Goal: Participate in discussion

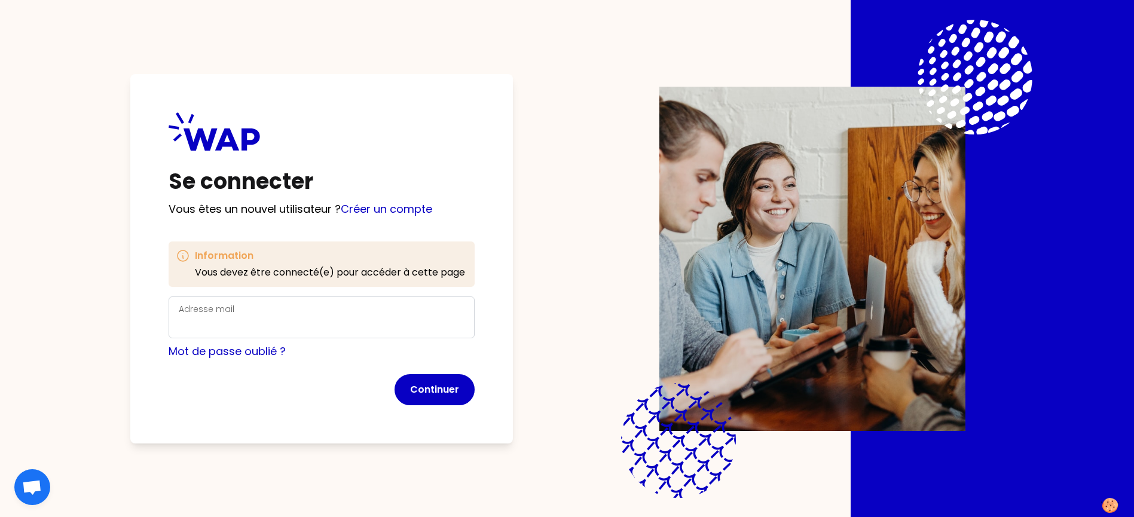
click at [356, 314] on div "Adresse mail" at bounding box center [322, 317] width 286 height 31
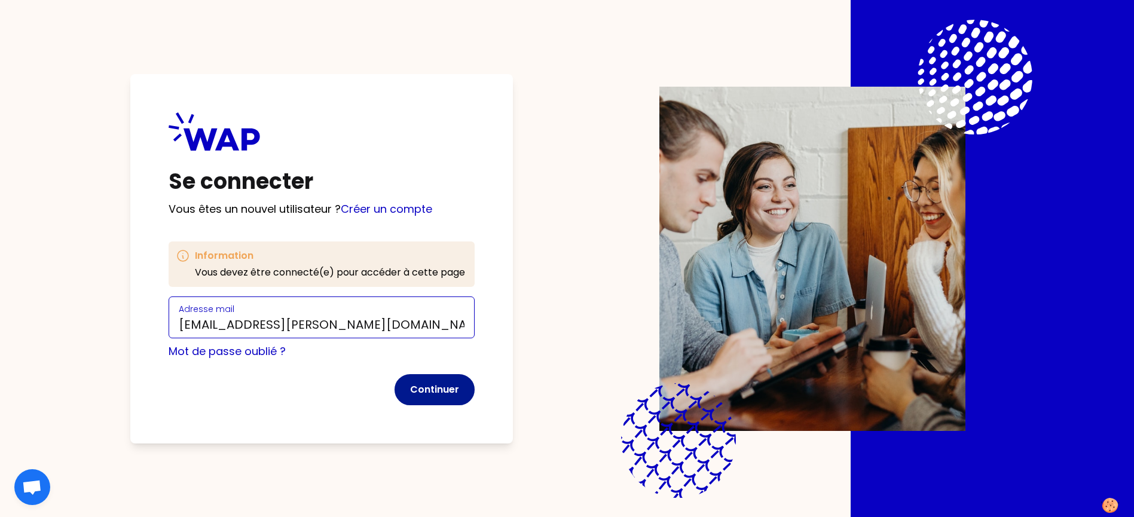
type input "[EMAIL_ADDRESS][PERSON_NAME][DOMAIN_NAME]"
click at [412, 387] on button "Continuer" at bounding box center [435, 389] width 80 height 31
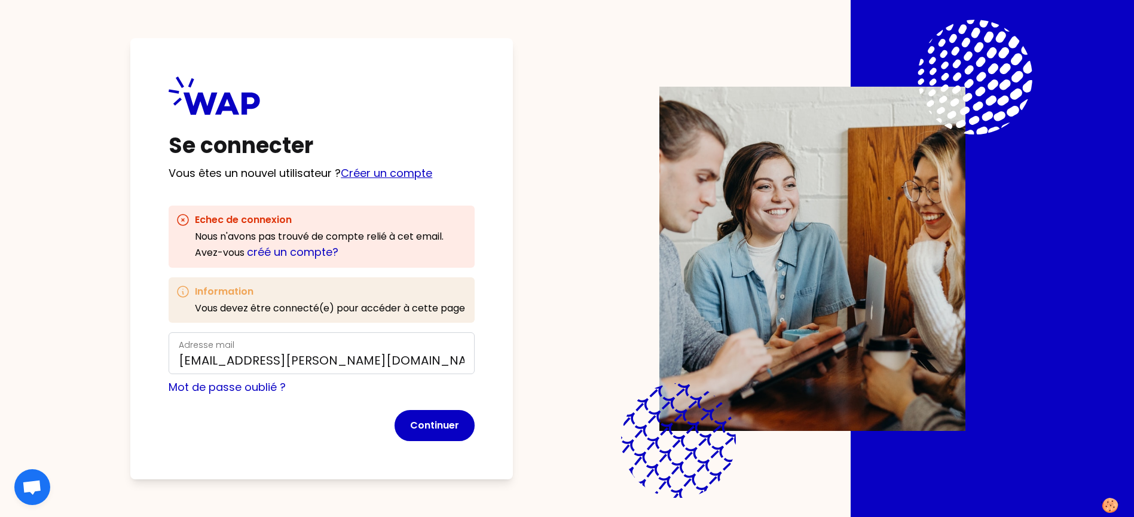
click at [349, 174] on link "Créer un compte" at bounding box center [386, 173] width 91 height 15
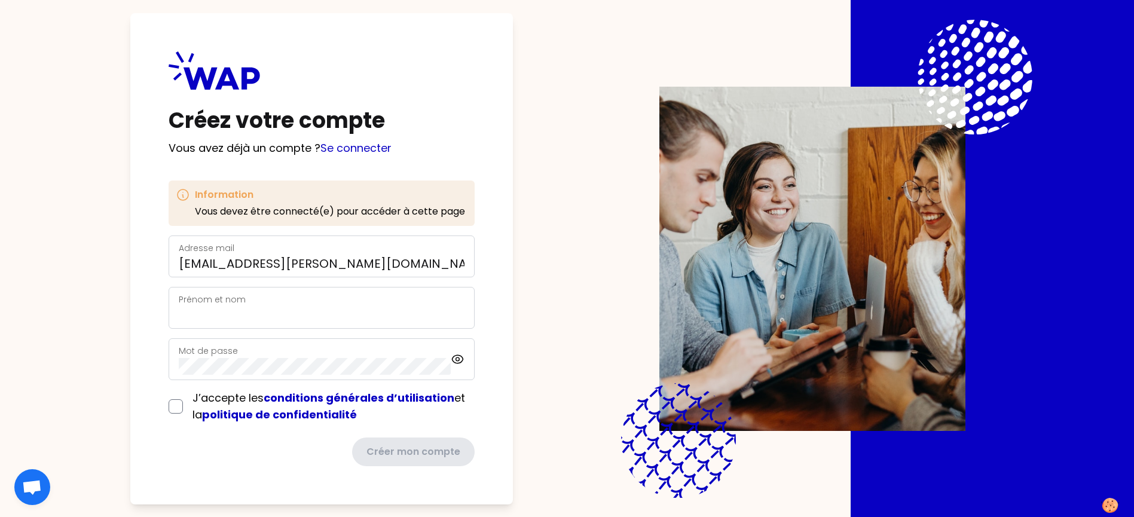
click at [288, 304] on div "Prénom et nom" at bounding box center [322, 307] width 286 height 31
type input "[PERSON_NAME]"
click at [275, 350] on div "Mot de passe" at bounding box center [315, 359] width 272 height 31
click at [176, 405] on input "checkbox" at bounding box center [176, 406] width 14 height 14
checkbox input "true"
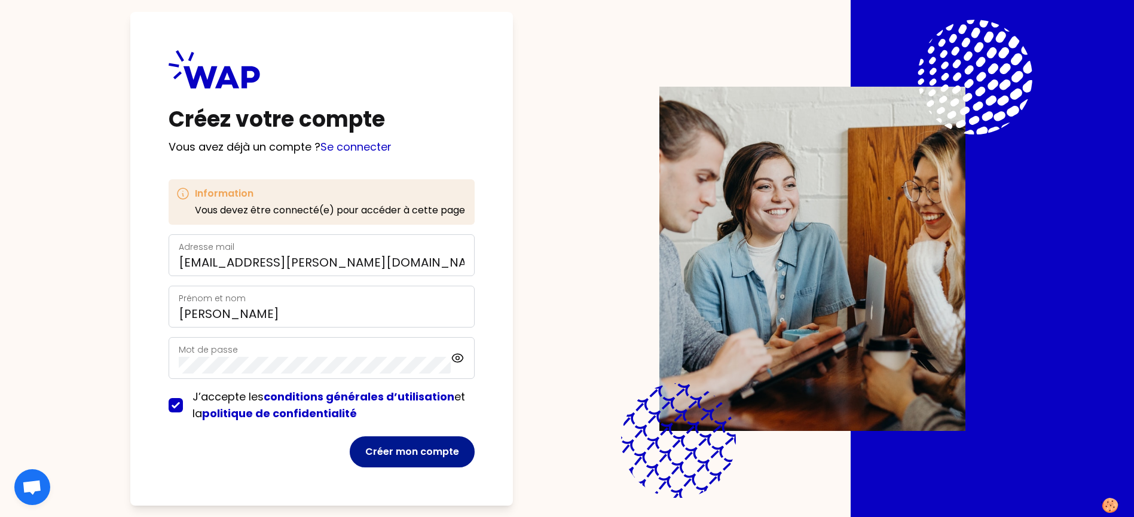
click at [370, 451] on button "Créer mon compte" at bounding box center [412, 452] width 125 height 31
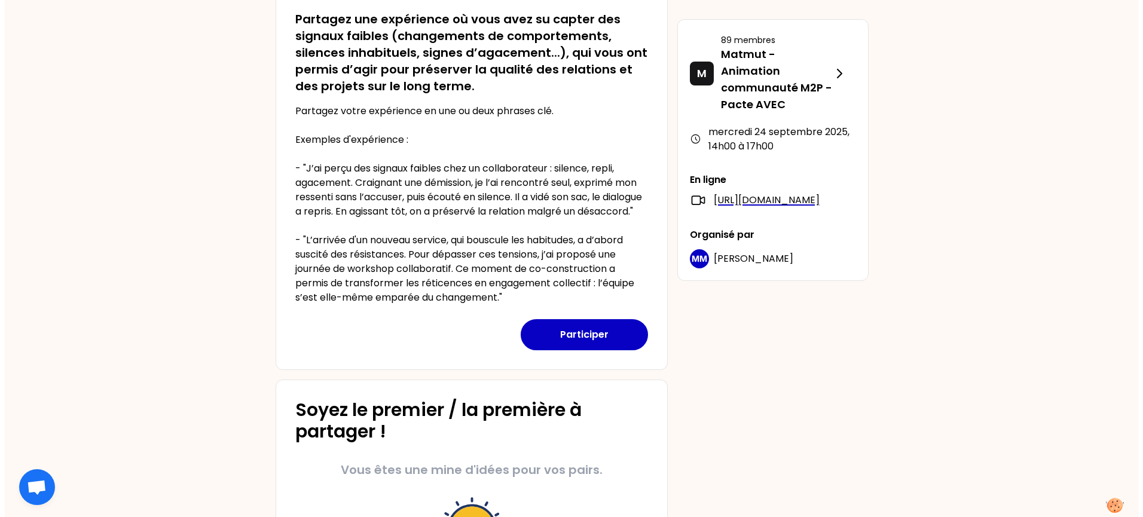
scroll to position [451, 0]
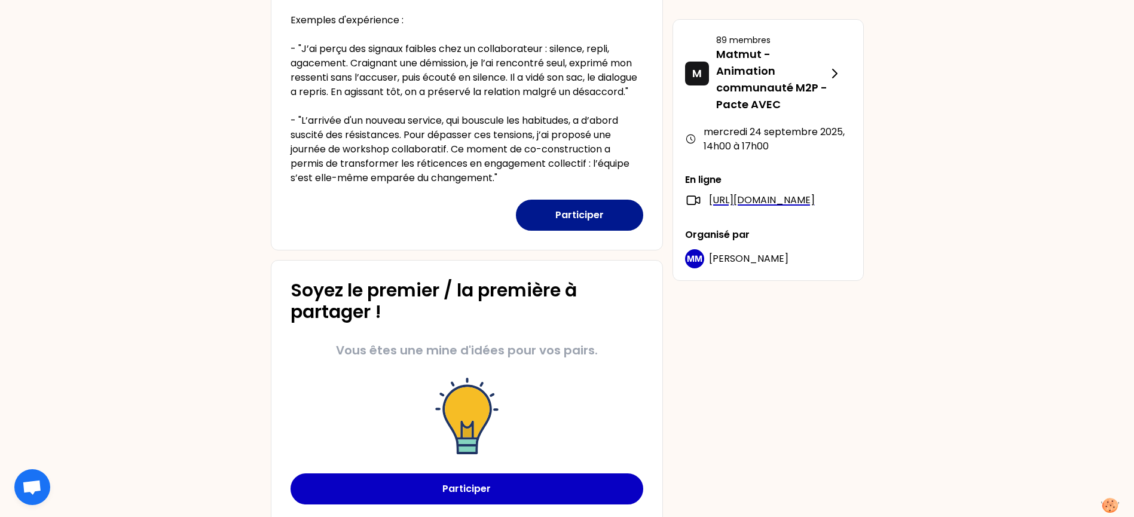
click at [555, 231] on button "Participer" at bounding box center [579, 215] width 127 height 31
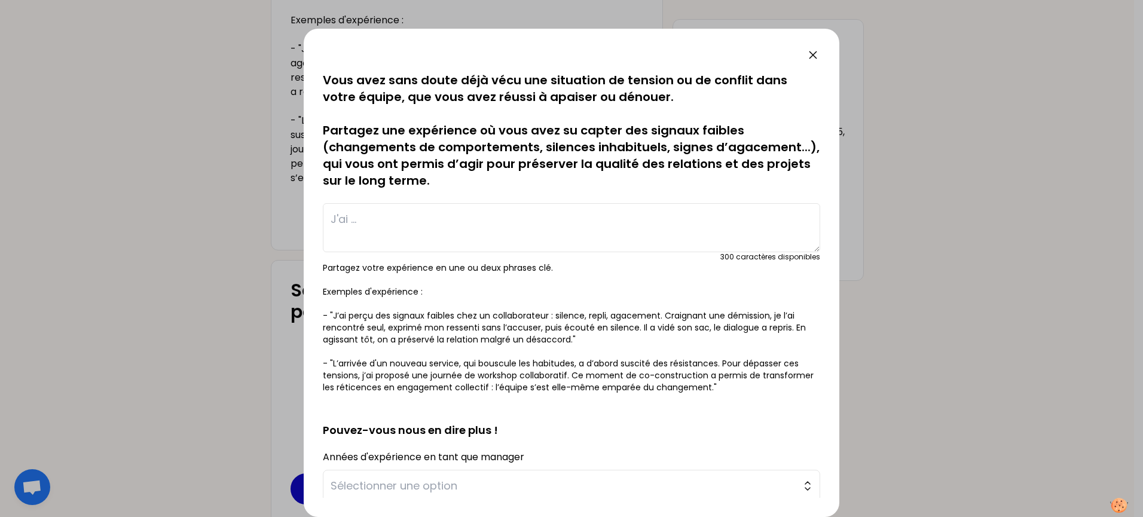
click at [336, 224] on textarea at bounding box center [572, 227] width 498 height 49
type textarea "B"
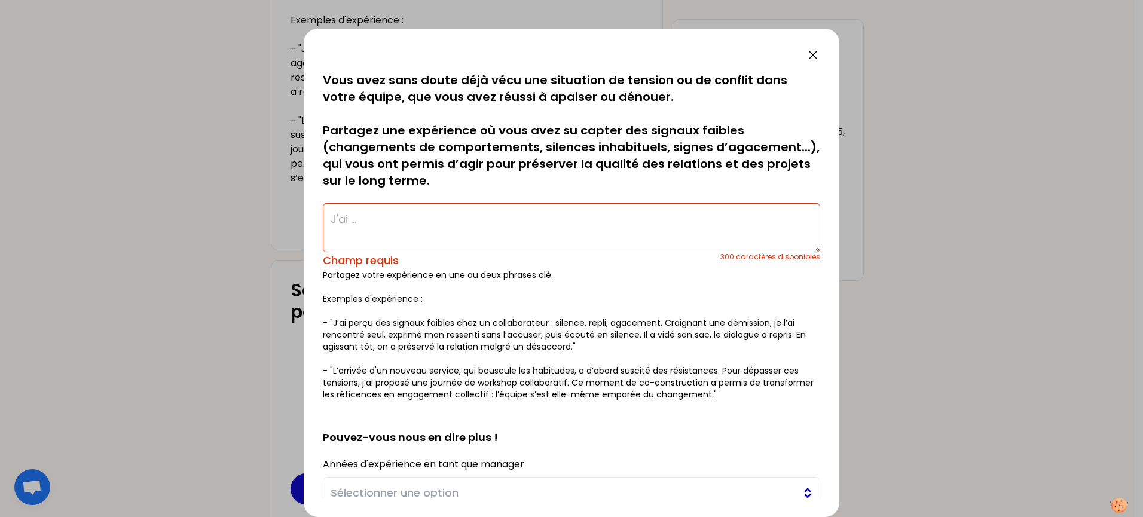
click at [798, 487] on button "Sélectionner une option" at bounding box center [572, 493] width 498 height 32
click at [431, 493] on span "Sélectionner une option" at bounding box center [563, 493] width 465 height 17
click at [398, 493] on span "Sélectionner une option" at bounding box center [563, 493] width 465 height 17
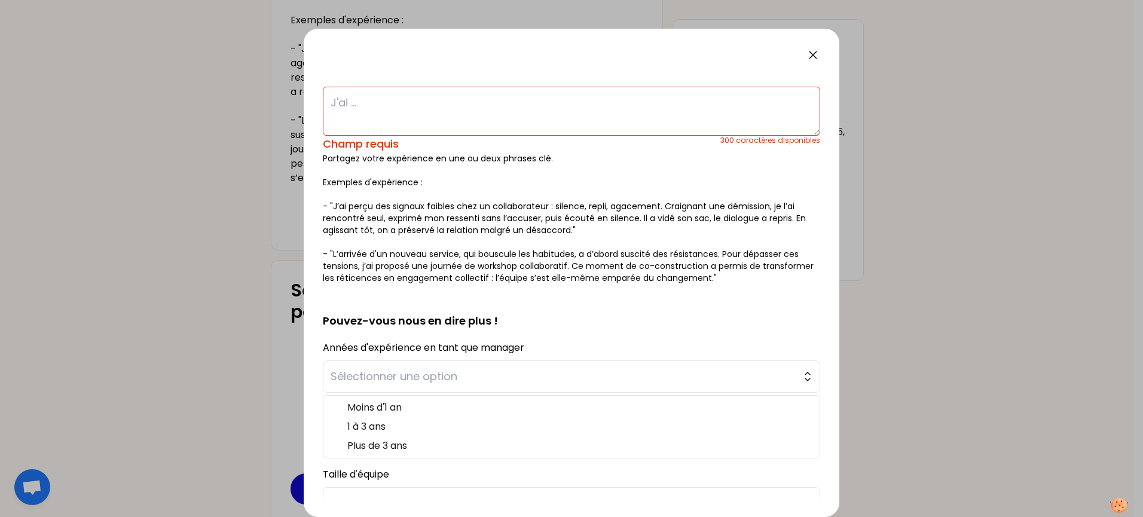
scroll to position [121, 0]
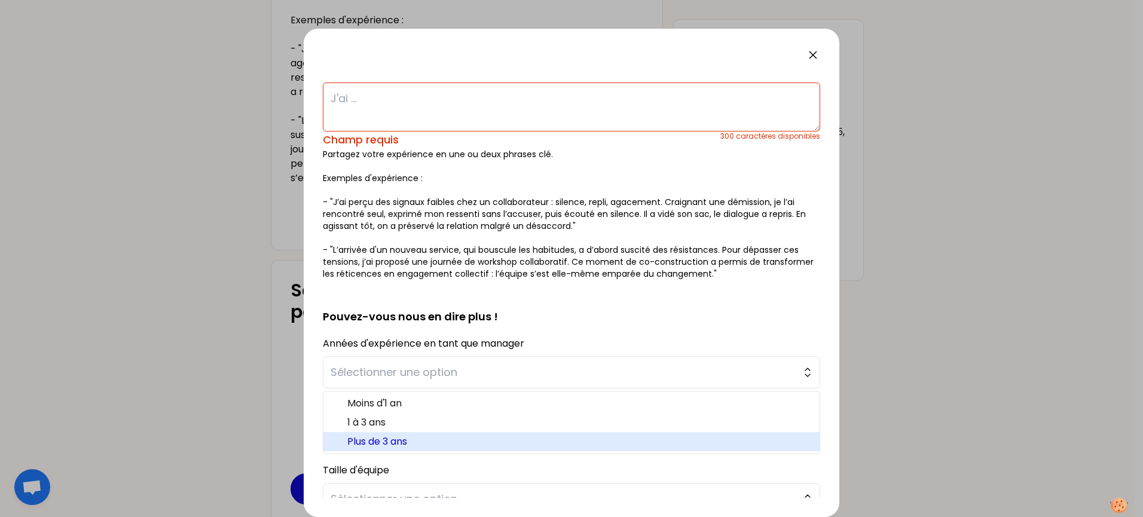
click at [403, 442] on span "Plus de 3 ans" at bounding box center [578, 442] width 463 height 14
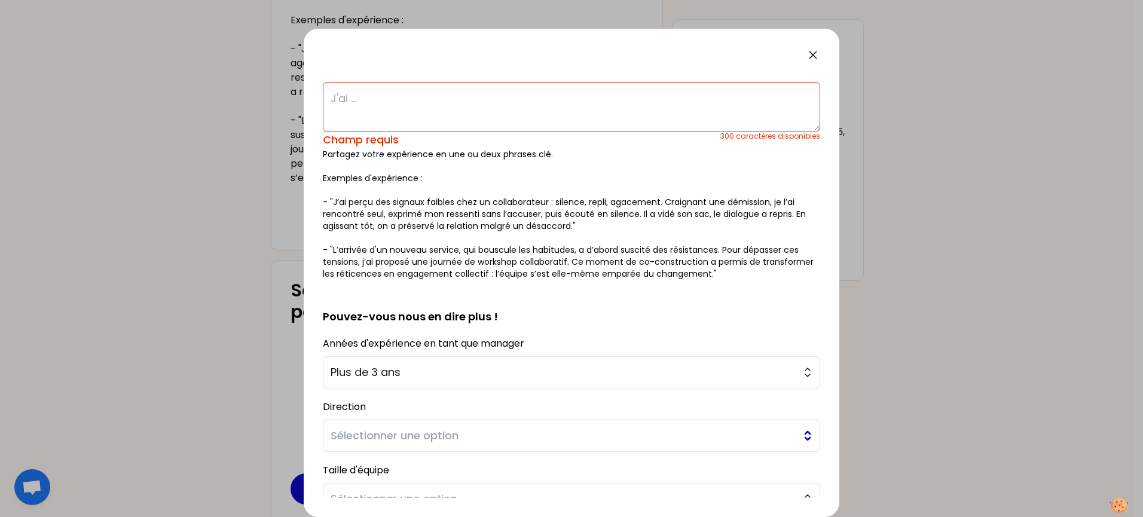
click at [448, 436] on span "Sélectionner une option" at bounding box center [563, 436] width 465 height 17
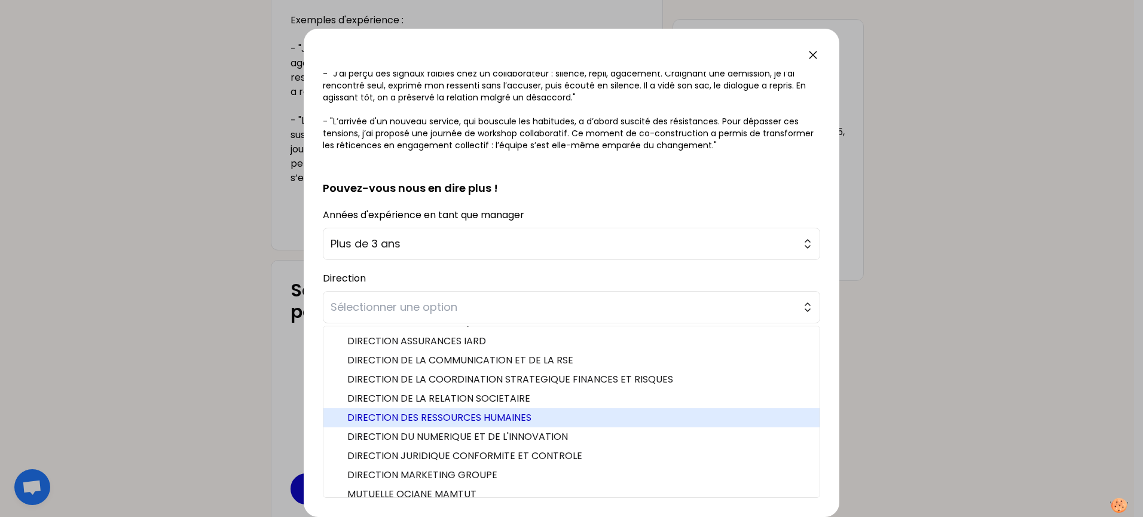
scroll to position [25, 0]
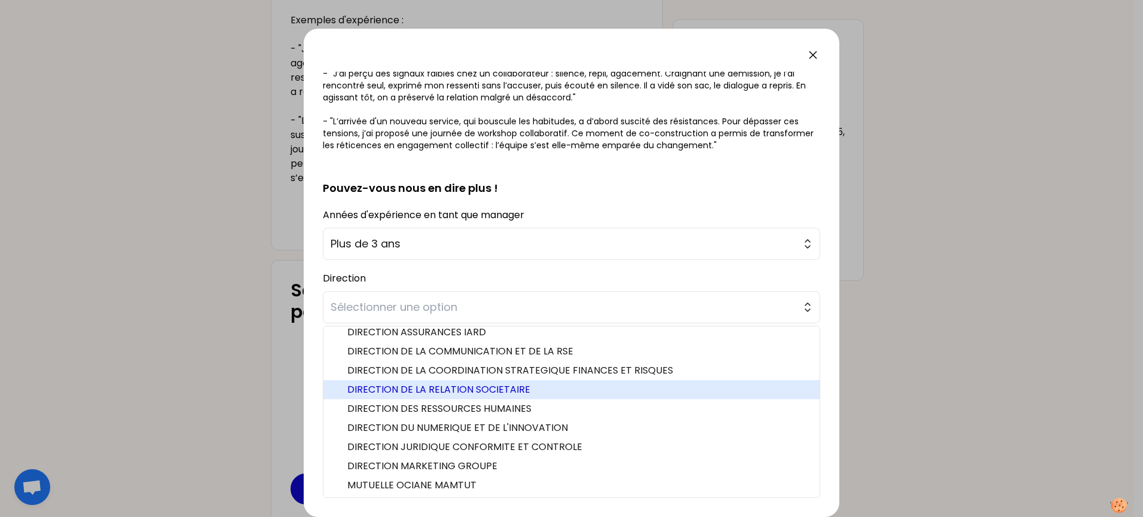
click at [420, 386] on span "DIRECTION DE LA RELATION SOCIETAIRE" at bounding box center [578, 390] width 463 height 14
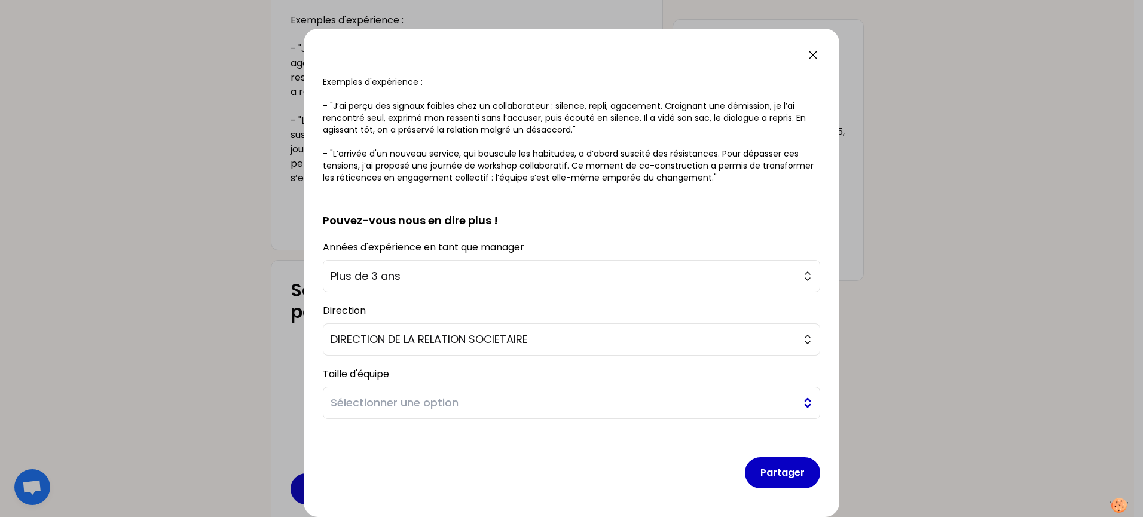
click at [418, 407] on span "Sélectionner une option" at bounding box center [563, 403] width 465 height 17
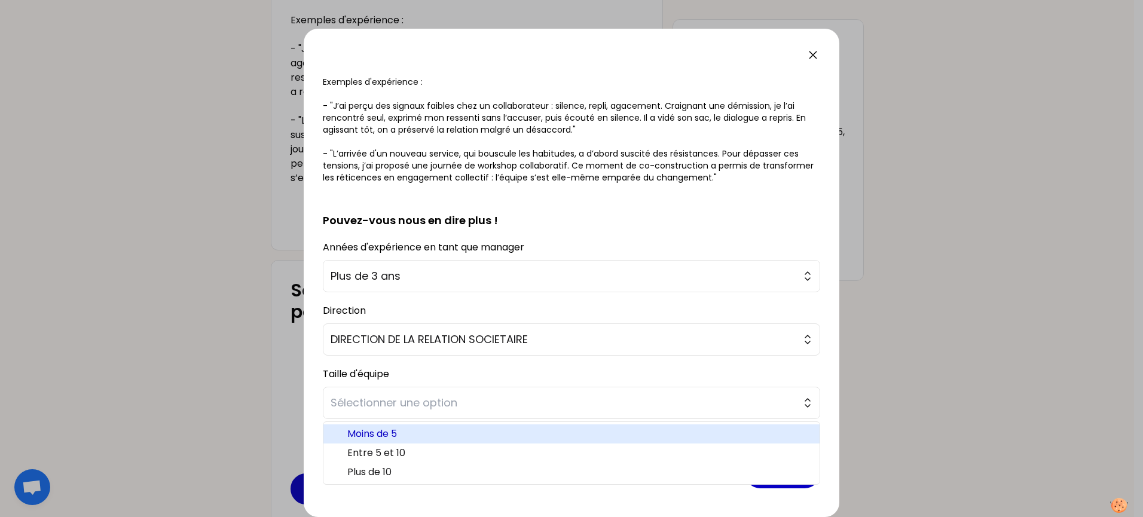
click at [386, 437] on span "Moins de 5" at bounding box center [578, 434] width 463 height 14
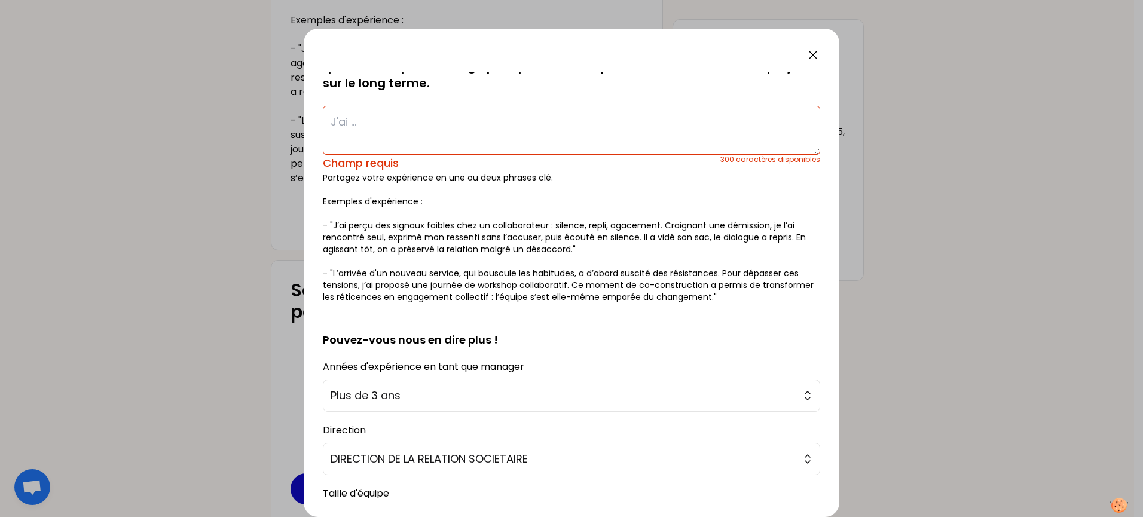
scroll to position [0, 0]
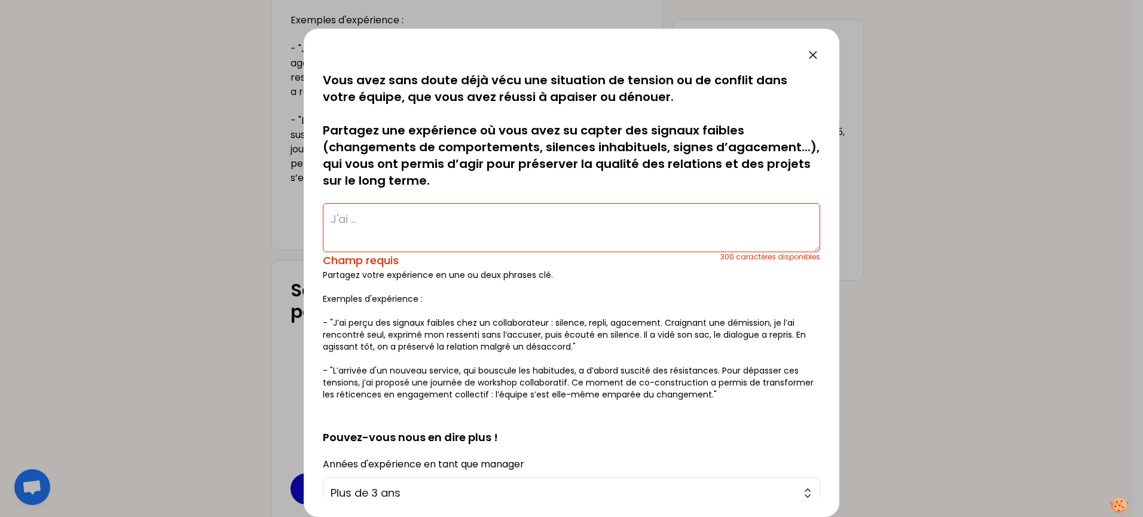
click at [356, 219] on textarea at bounding box center [572, 227] width 498 height 49
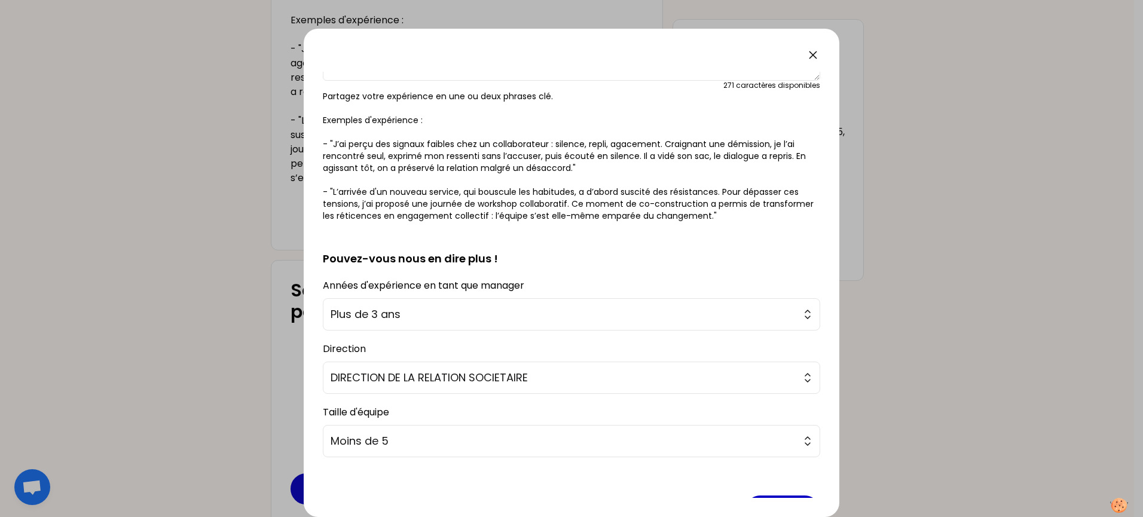
scroll to position [210, 0]
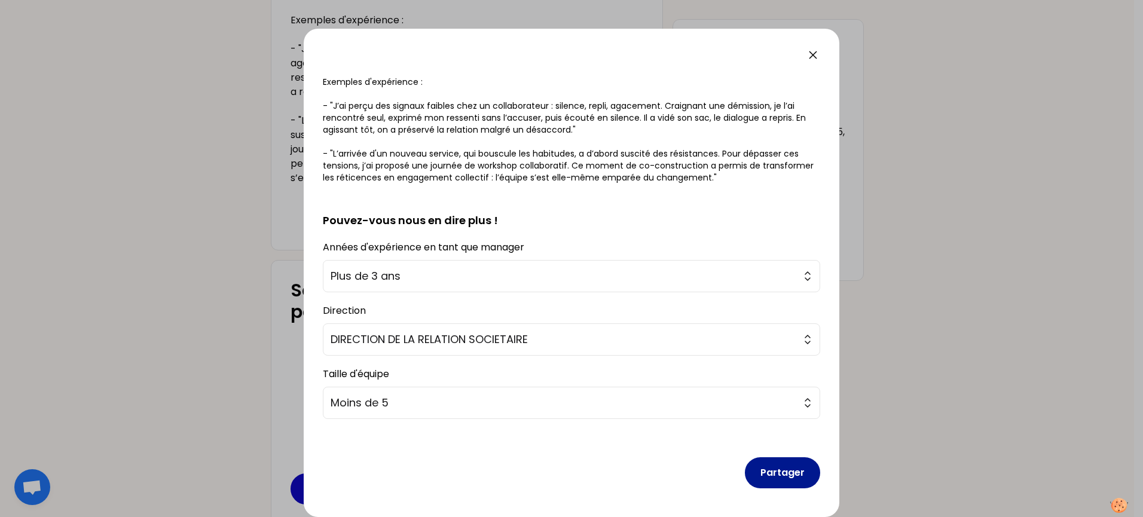
type textarea "Justement je n'ai pas su....."
click at [783, 478] on button "Partager" at bounding box center [782, 472] width 75 height 31
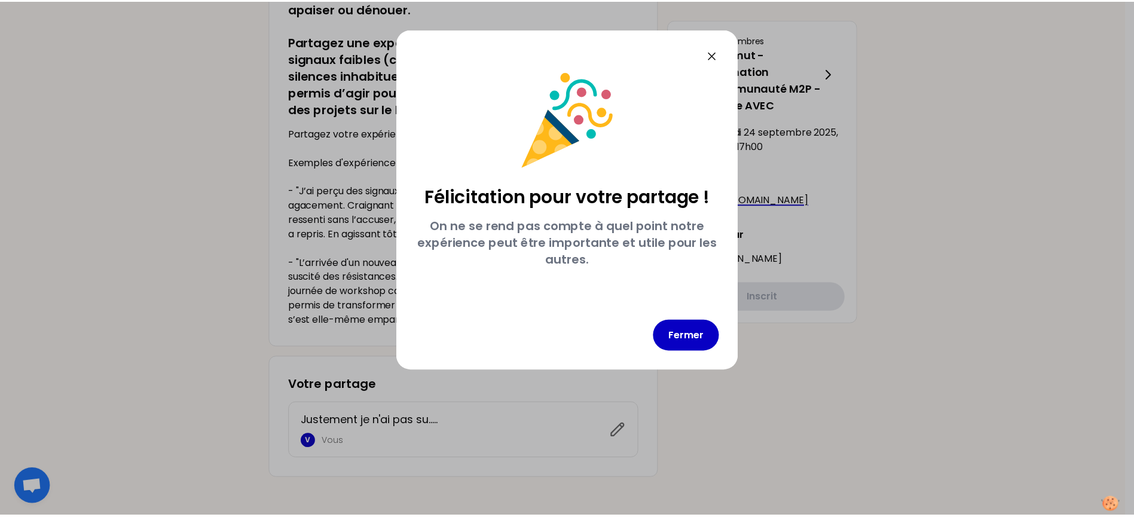
scroll to position [0, 0]
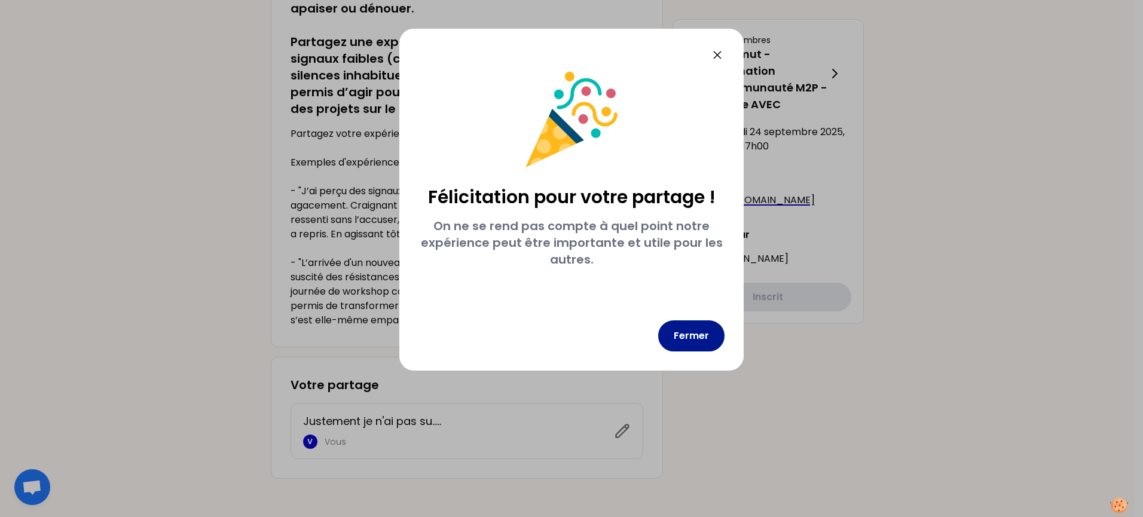
click at [698, 330] on button "Fermer" at bounding box center [691, 336] width 66 height 31
